Goal: Task Accomplishment & Management: Use online tool/utility

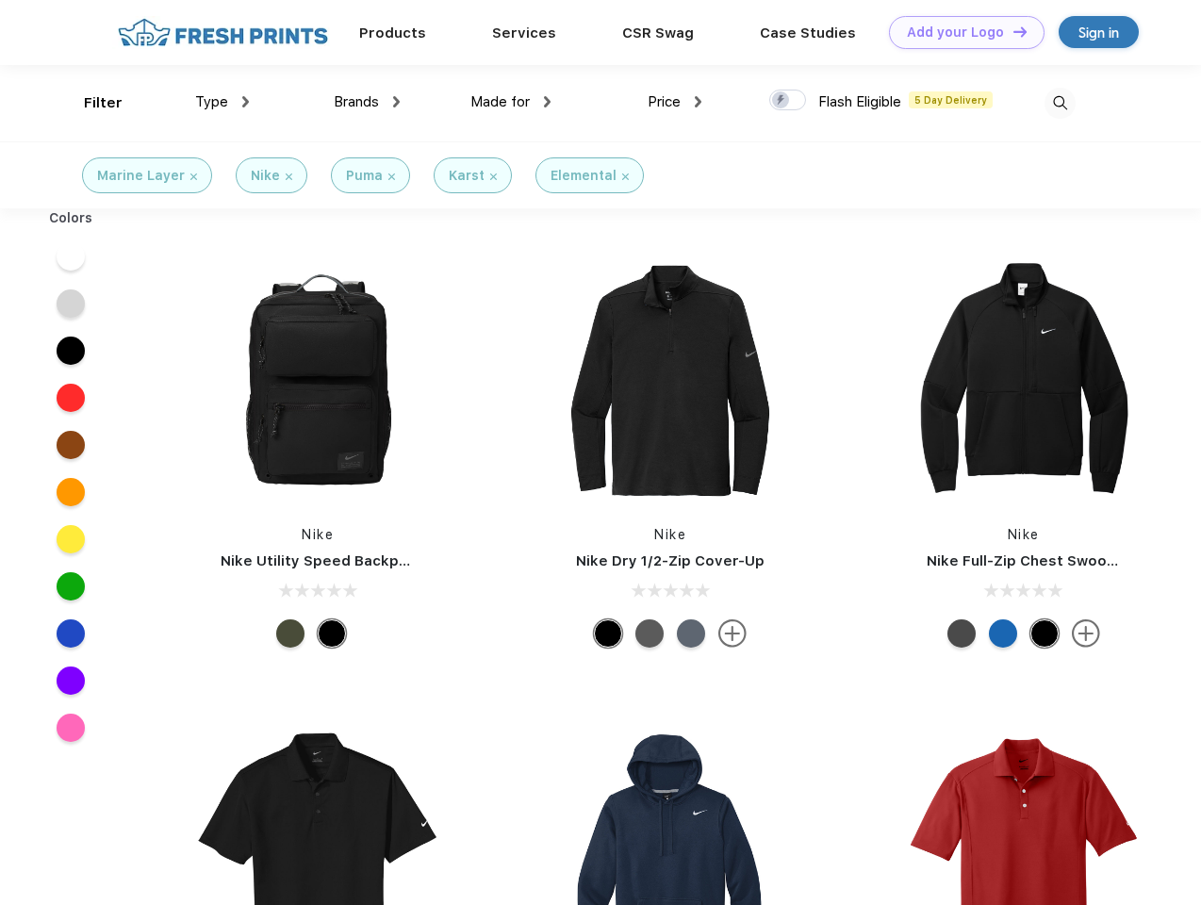
click at [960, 32] on link "Add your Logo Design Tool" at bounding box center [967, 32] width 156 height 33
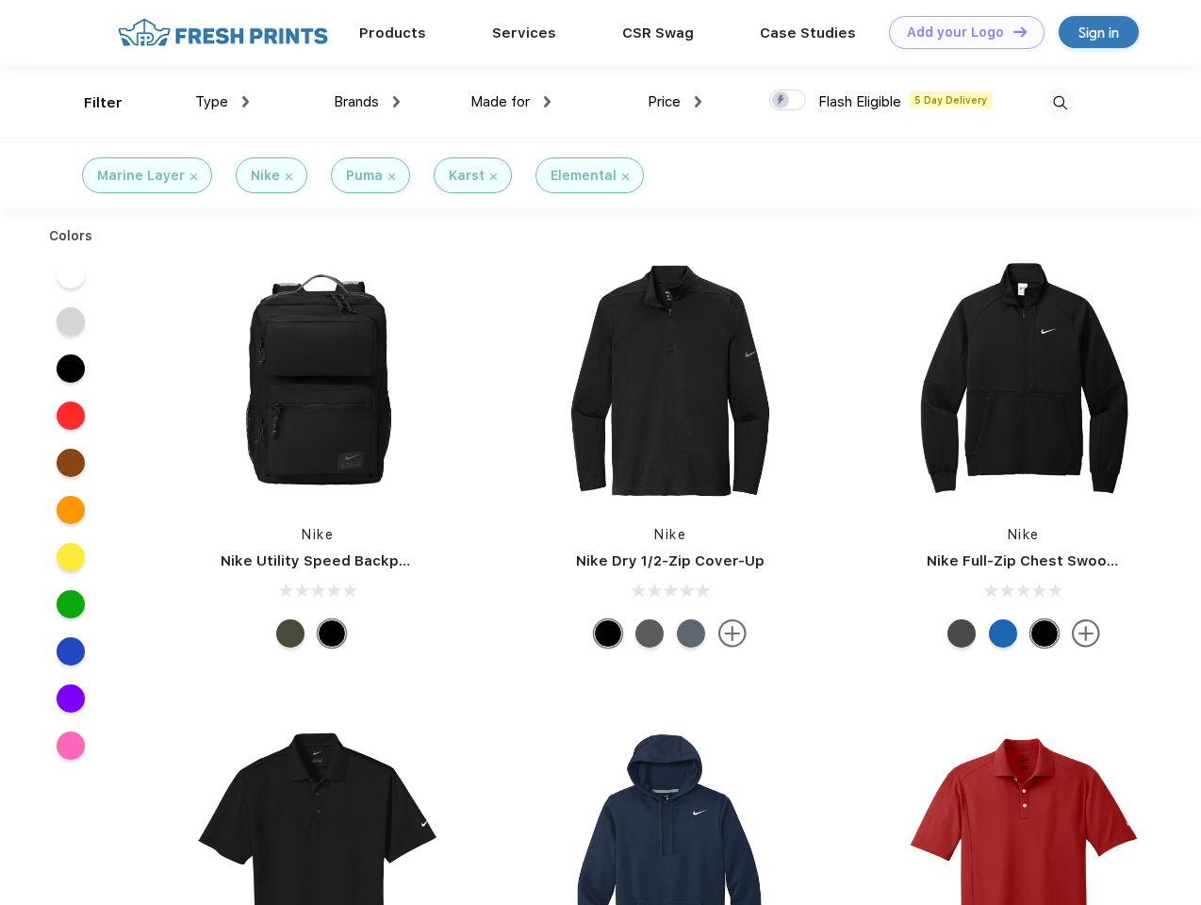
click at [0, 0] on div "Design Tool" at bounding box center [0, 0] width 0 height 0
click at [1012, 31] on link "Add your Logo Design Tool" at bounding box center [967, 32] width 156 height 33
click at [91, 103] on div "Filter" at bounding box center [103, 103] width 39 height 22
click at [222, 102] on span "Type" at bounding box center [211, 101] width 33 height 17
click at [367, 102] on span "Brands" at bounding box center [356, 101] width 45 height 17
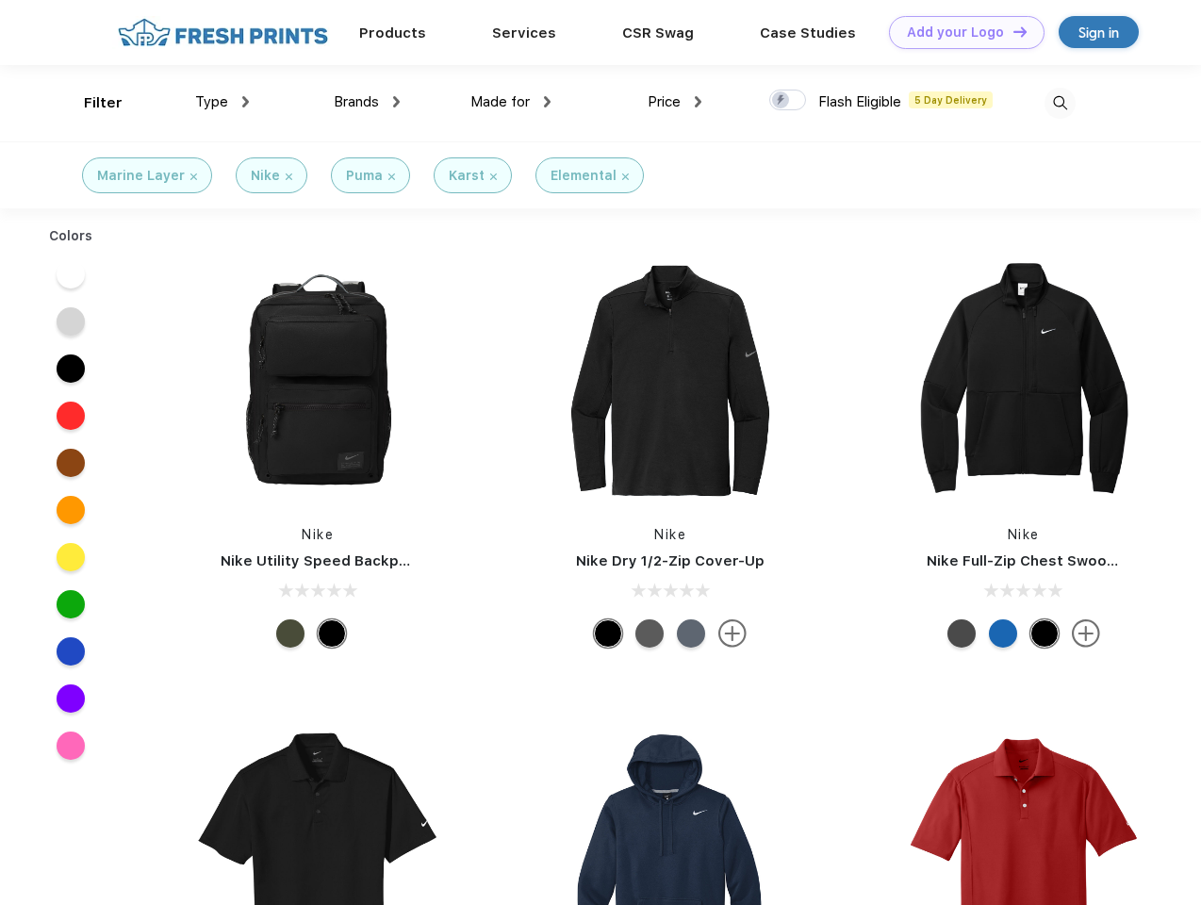
click at [511, 102] on span "Made for" at bounding box center [499, 101] width 59 height 17
click at [675, 102] on span "Price" at bounding box center [664, 101] width 33 height 17
click at [788, 101] on div at bounding box center [787, 100] width 37 height 21
click at [782, 101] on input "checkbox" at bounding box center [775, 95] width 12 height 12
click at [1060, 103] on img at bounding box center [1060, 103] width 31 height 31
